Goal: Navigation & Orientation: Find specific page/section

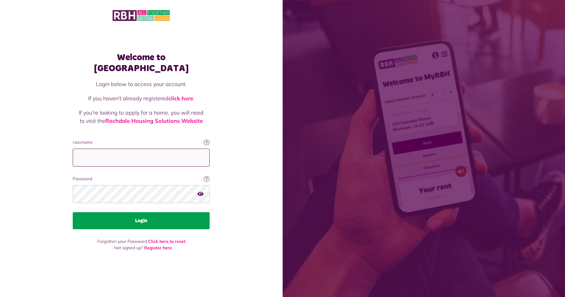
type input "**********"
click at [136, 216] on button "Login" at bounding box center [141, 220] width 137 height 17
click at [152, 212] on button "Login" at bounding box center [141, 220] width 137 height 17
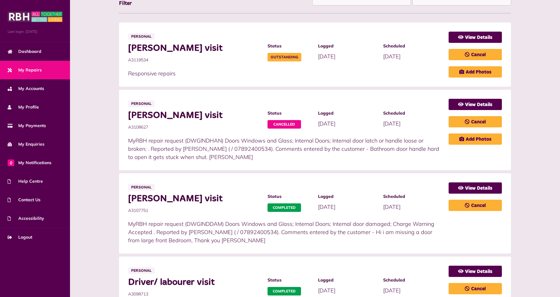
scroll to position [91, 0]
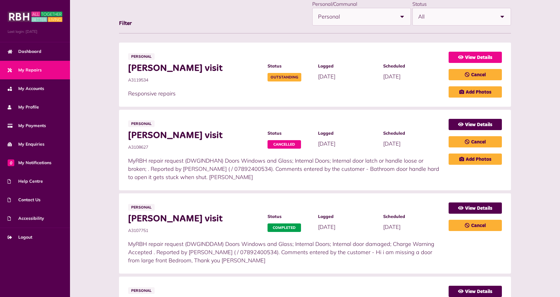
click at [475, 55] on link "View Details" at bounding box center [475, 57] width 53 height 11
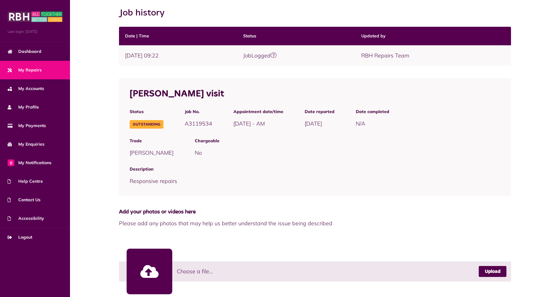
scroll to position [82, 0]
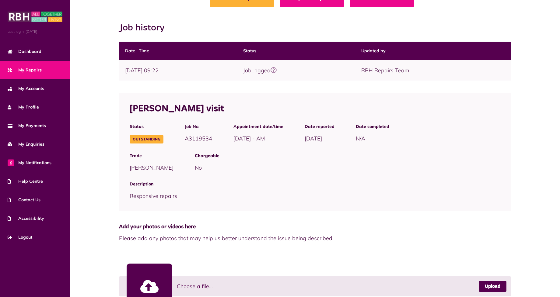
click at [43, 68] on link "My Repairs" at bounding box center [35, 70] width 70 height 19
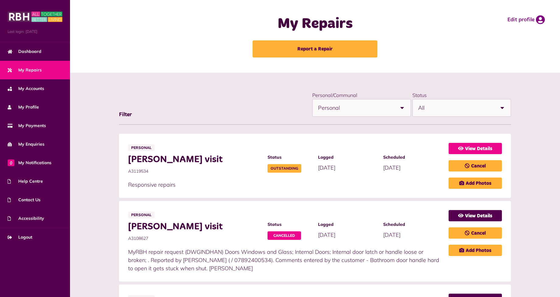
click at [468, 148] on link "View Details" at bounding box center [475, 148] width 53 height 11
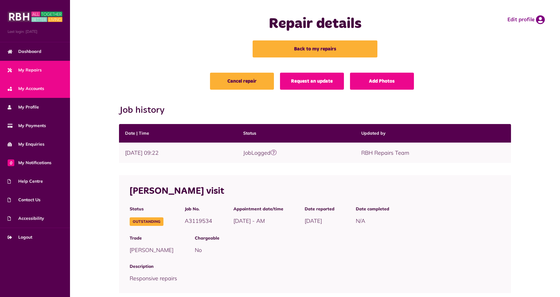
click at [40, 86] on span "My Accounts" at bounding box center [26, 89] width 37 height 6
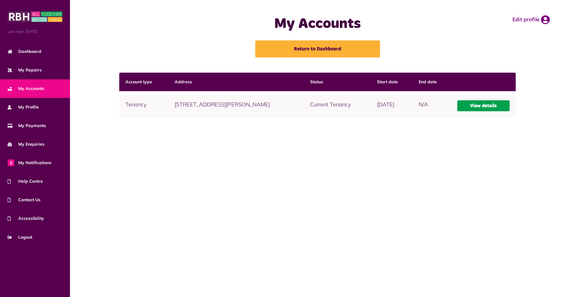
click at [478, 106] on link "View details" at bounding box center [483, 105] width 52 height 11
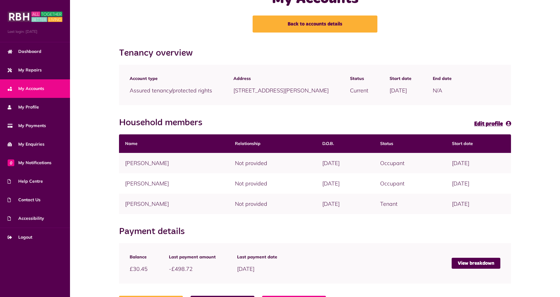
scroll to position [50, 0]
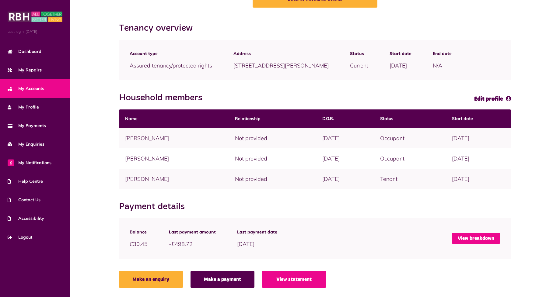
click at [464, 239] on link "View breakdown" at bounding box center [476, 238] width 49 height 11
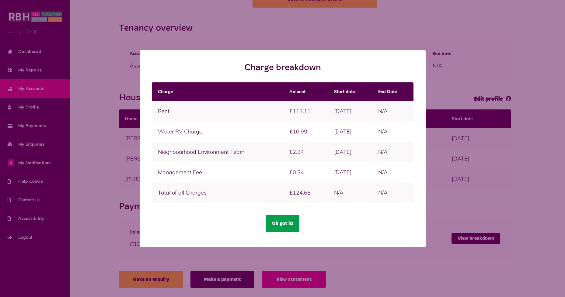
click at [276, 221] on button "Ok got it!" at bounding box center [282, 223] width 33 height 17
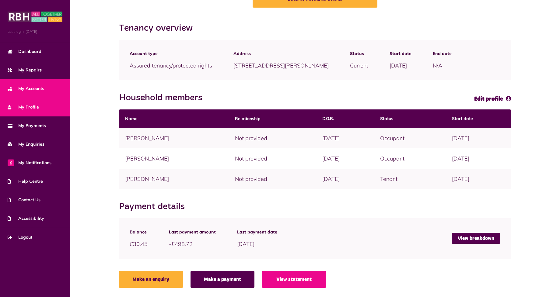
click at [43, 109] on link "My Profile" at bounding box center [35, 107] width 70 height 19
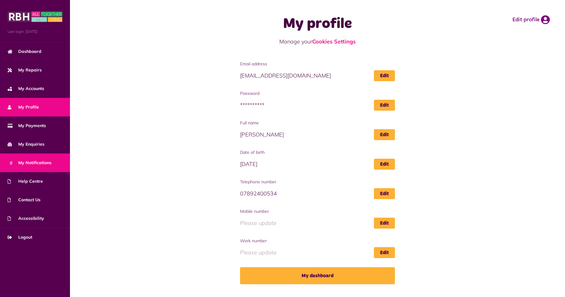
click at [49, 161] on span "0 My Notifications" at bounding box center [30, 163] width 44 height 6
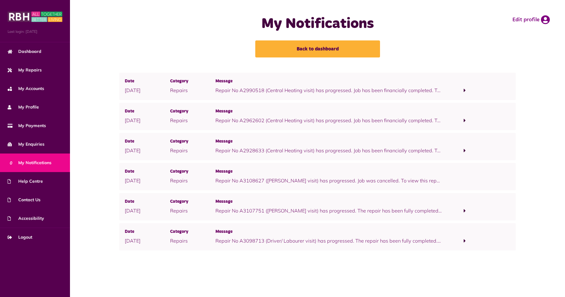
click at [443, 181] on link "click here" at bounding box center [454, 181] width 22 height 6
click at [443, 179] on link "click here" at bounding box center [454, 181] width 22 height 6
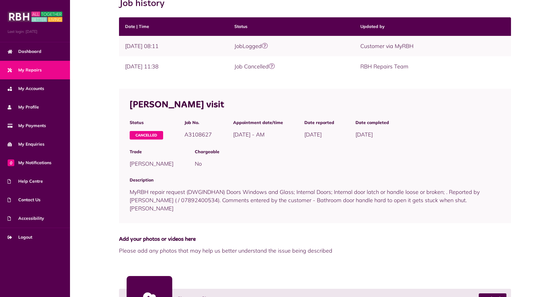
scroll to position [119, 0]
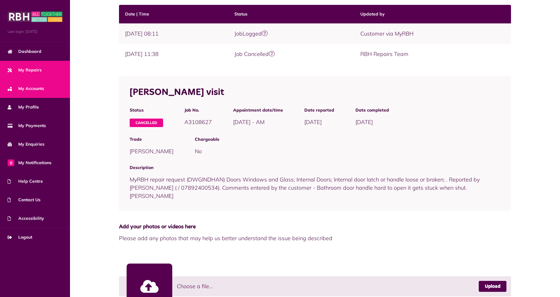
click at [38, 86] on span "My Accounts" at bounding box center [26, 89] width 37 height 6
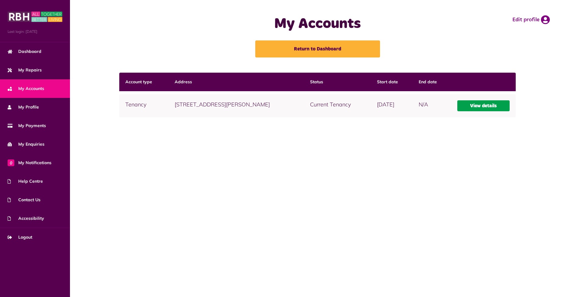
click at [487, 106] on link "View details" at bounding box center [483, 105] width 52 height 11
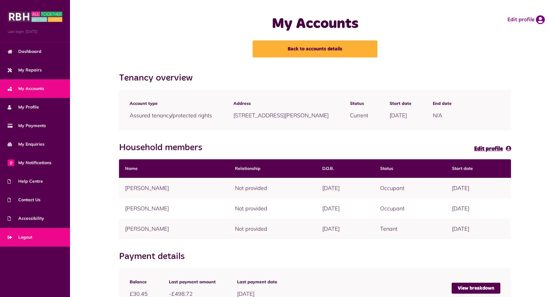
click at [22, 237] on span "Logout" at bounding box center [20, 237] width 25 height 6
